Goal: Ask a question

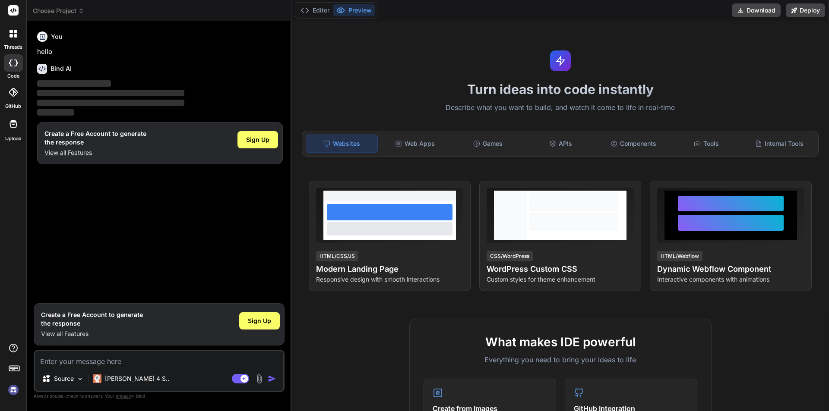
type textarea "x"
click at [76, 146] on h1 "Create a Free Account to generate the response" at bounding box center [95, 138] width 102 height 17
click at [77, 152] on p "View all Features" at bounding box center [95, 153] width 102 height 9
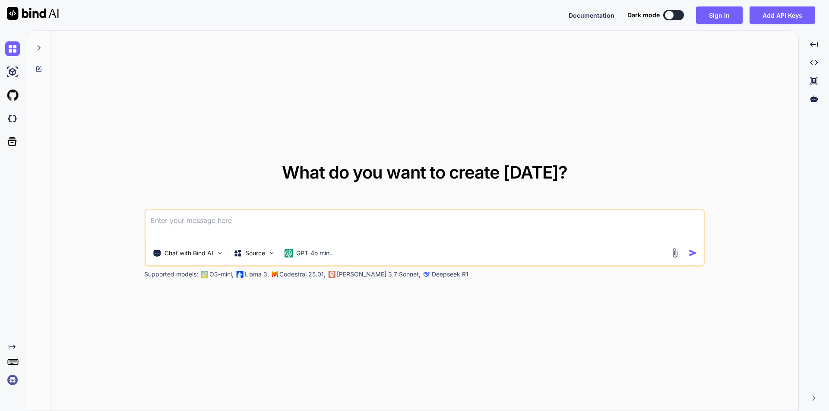
click at [668, 18] on div at bounding box center [669, 15] width 9 height 9
type textarea "x"
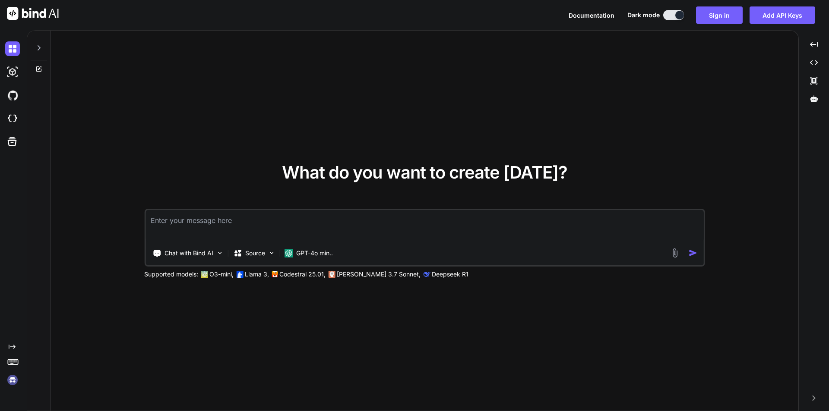
click at [490, 241] on textarea at bounding box center [424, 226] width 558 height 32
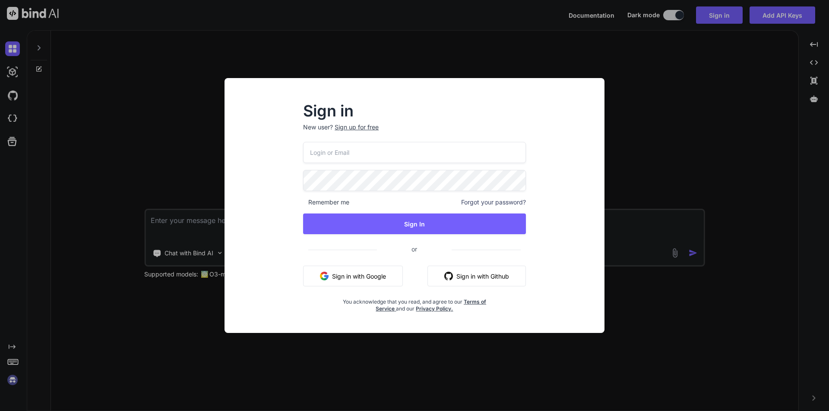
click at [414, 155] on input "email" at bounding box center [414, 152] width 223 height 21
type input "rolabe1044@pricegh.com"
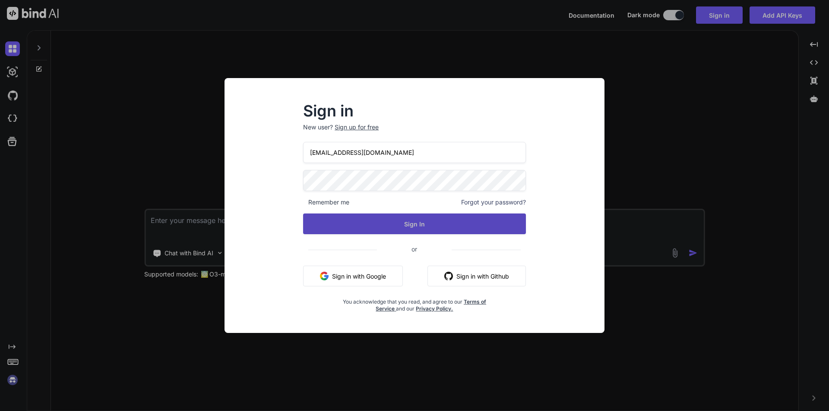
click at [449, 218] on button "Sign In" at bounding box center [414, 224] width 223 height 21
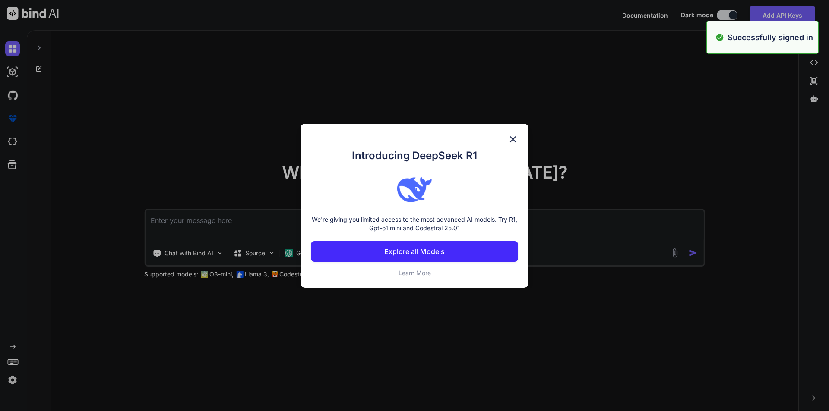
type textarea "x"
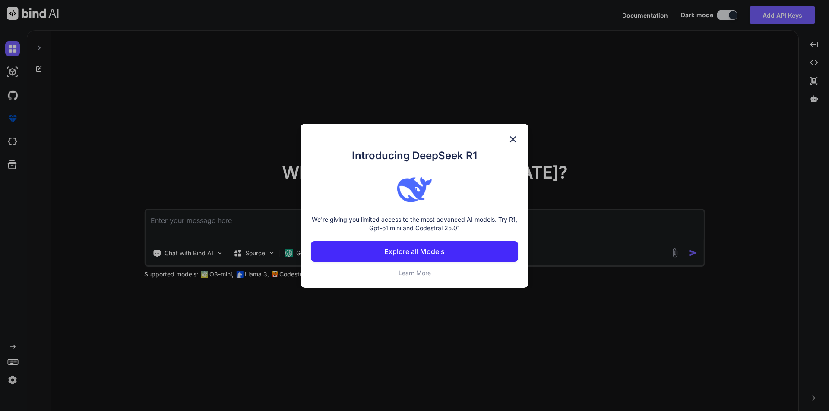
click at [493, 252] on button "Explore all Models" at bounding box center [414, 251] width 207 height 21
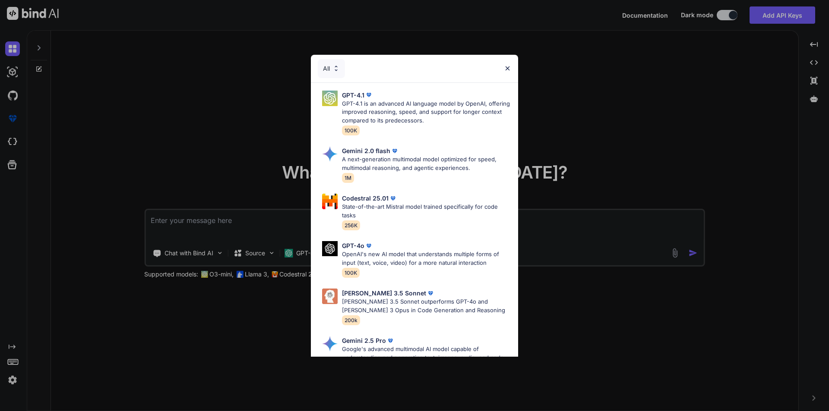
click at [509, 65] on img at bounding box center [507, 68] width 7 height 7
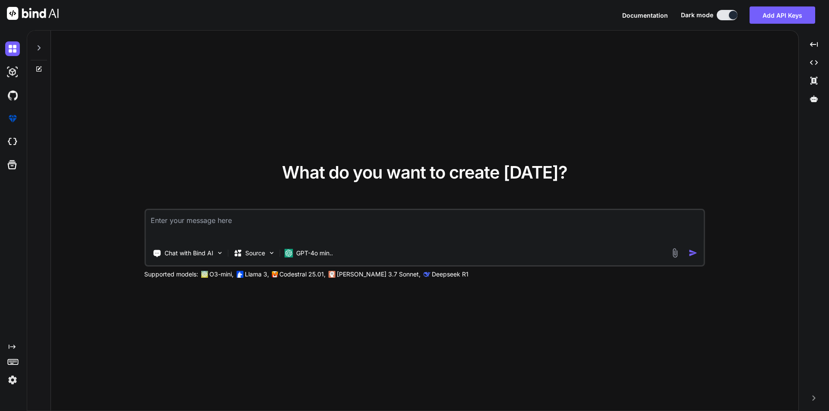
click at [301, 216] on textarea at bounding box center [424, 226] width 558 height 32
paste textarea "1. What is Software Testing"
type textarea "1. What is Software Testing"
drag, startPoint x: 158, startPoint y: 220, endPoint x: 146, endPoint y: 219, distance: 12.1
click at [146, 219] on textarea "1. What is Software Testing" at bounding box center [424, 226] width 558 height 32
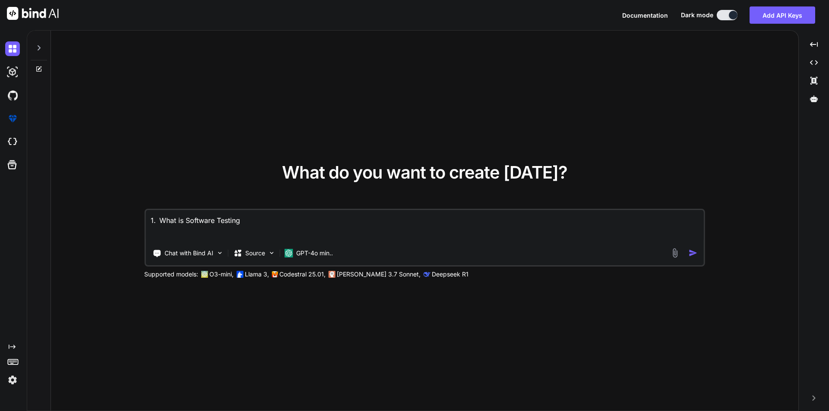
click at [239, 222] on textarea "1. What is Software Testing" at bounding box center [424, 226] width 558 height 32
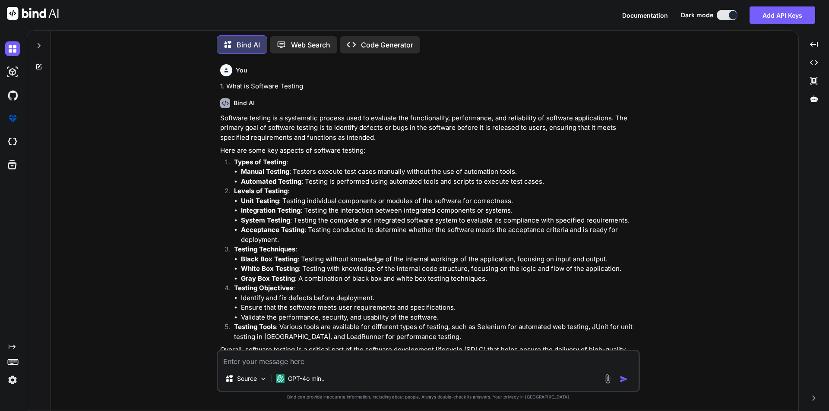
scroll to position [30, 0]
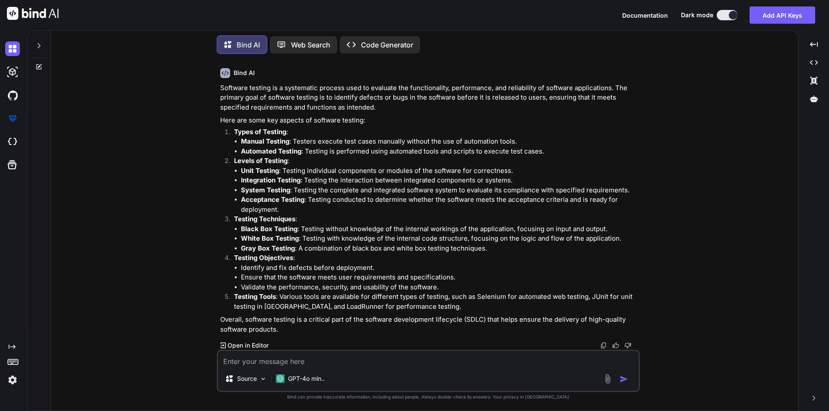
click at [367, 371] on div "Source GPT-4o min.." at bounding box center [428, 380] width 420 height 21
click at [367, 366] on textarea at bounding box center [428, 359] width 420 height 16
paste textarea "2. What is manual testing"
type textarea "2. What is manual testing"
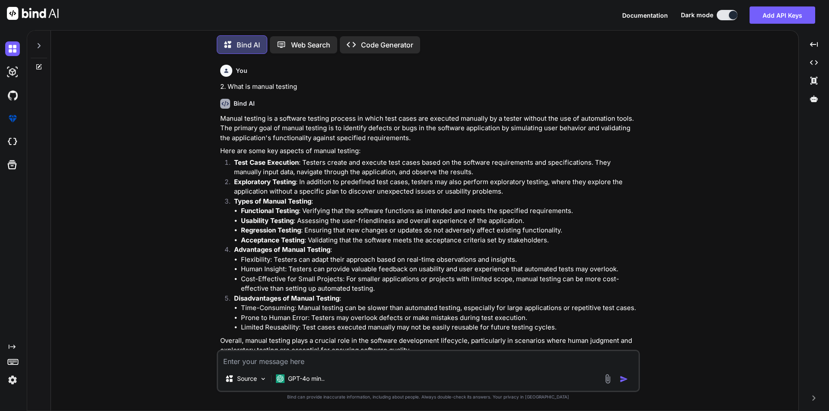
scroll to position [340, 0]
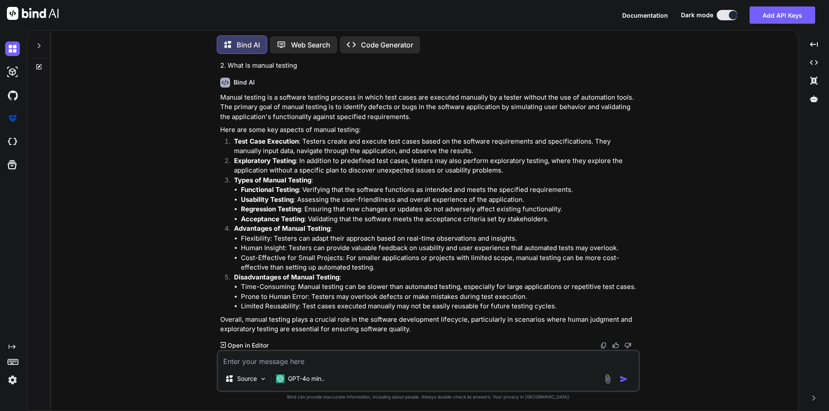
click at [385, 367] on textarea at bounding box center [428, 359] width 420 height 16
paste textarea "3. Why we need manual testing in software testing"
type textarea "3. Why we need manual testing in software testing"
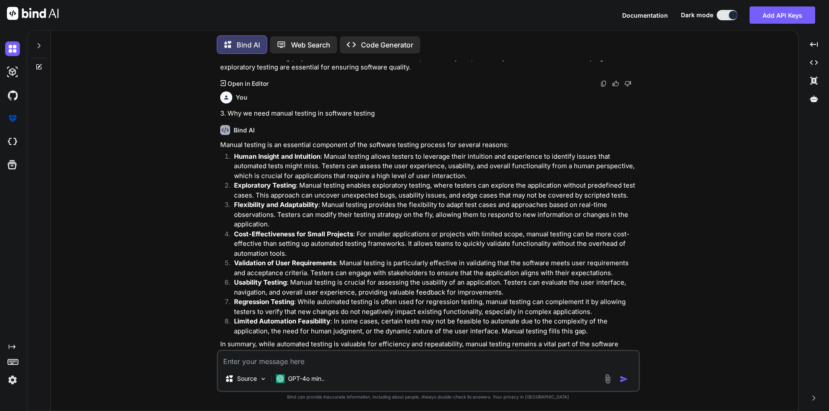
scroll to position [637, 0]
